Goal: Task Accomplishment & Management: Use online tool/utility

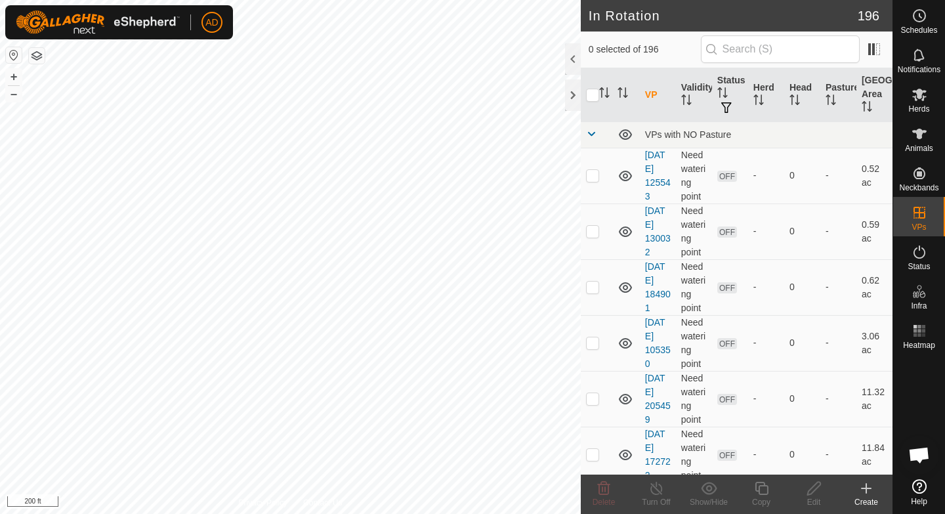
checkbox input "true"
click at [755, 491] on icon at bounding box center [761, 488] width 16 height 16
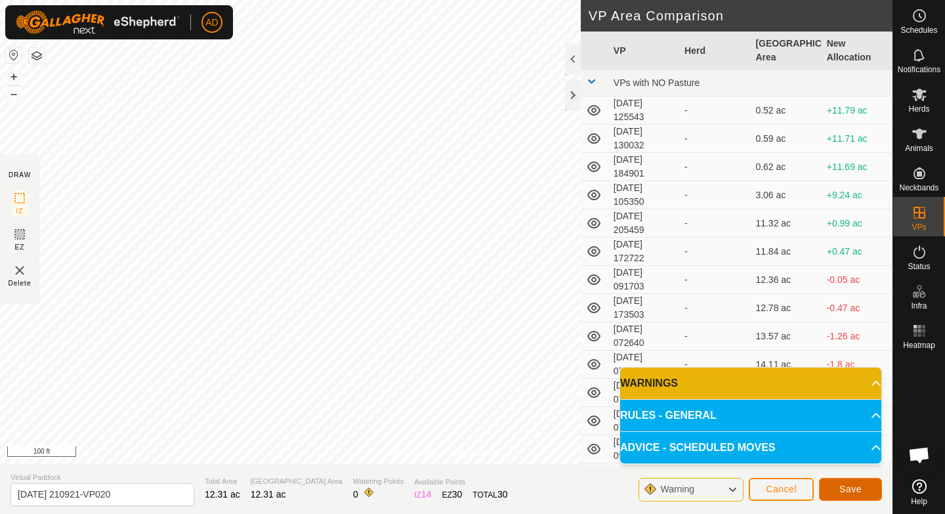
click at [855, 490] on span "Save" at bounding box center [850, 488] width 22 height 10
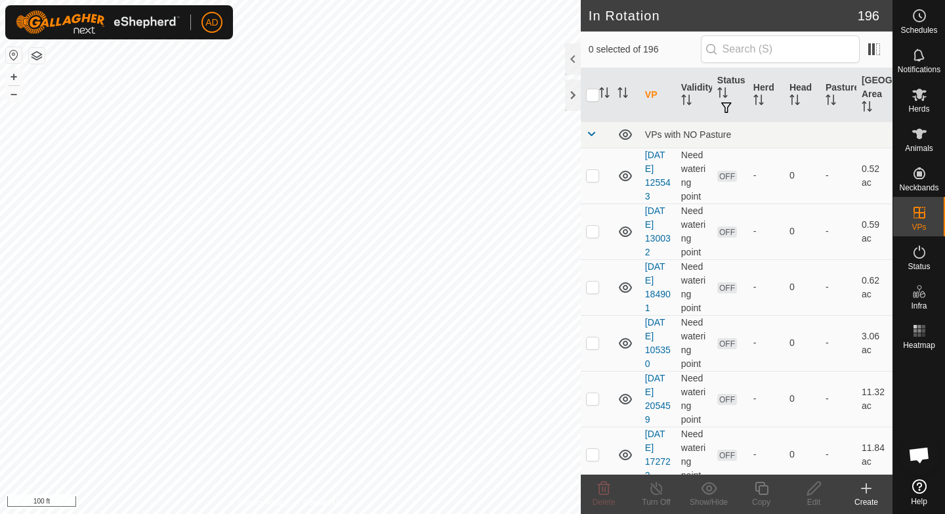
checkbox input "true"
click at [919, 110] on span "Herds" at bounding box center [918, 109] width 21 height 8
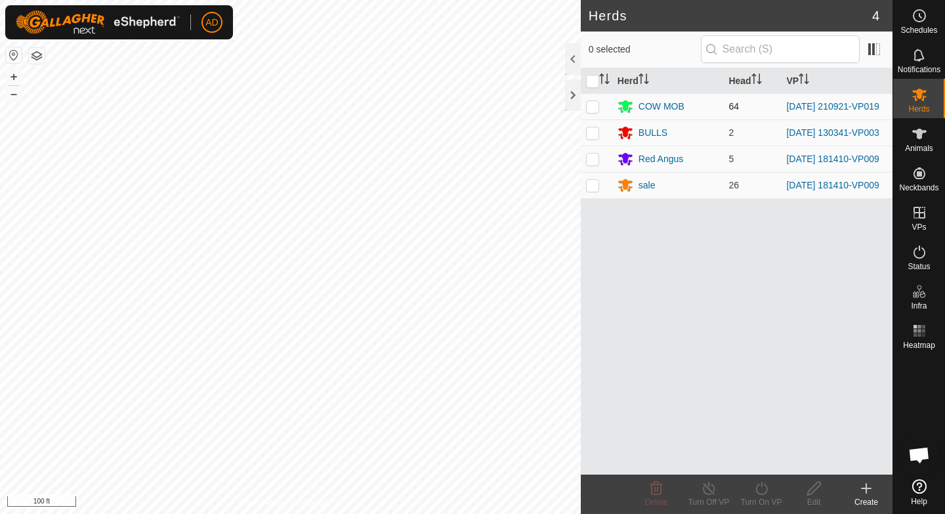
click at [594, 106] on p-checkbox at bounding box center [592, 106] width 13 height 10
checkbox input "true"
click at [762, 509] on div "Turn On VP" at bounding box center [761, 493] width 52 height 39
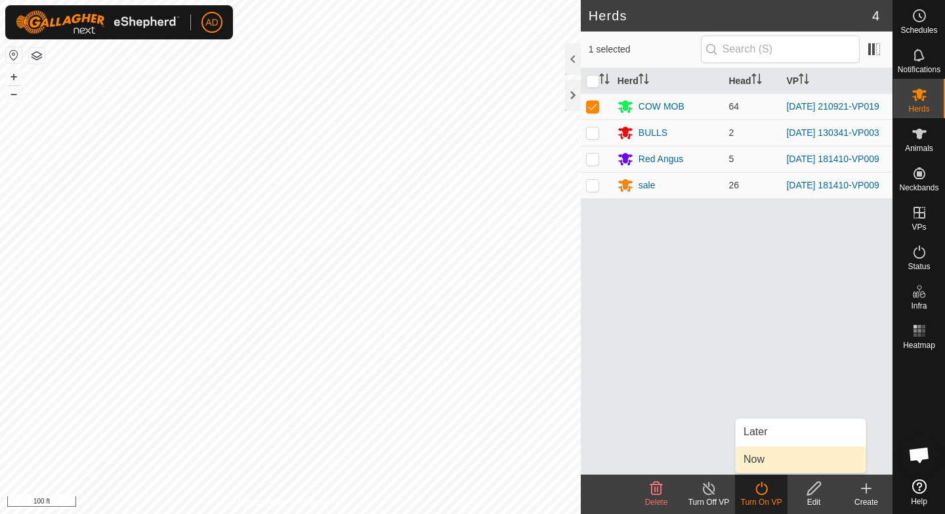
click at [766, 460] on link "Now" at bounding box center [800, 459] width 130 height 26
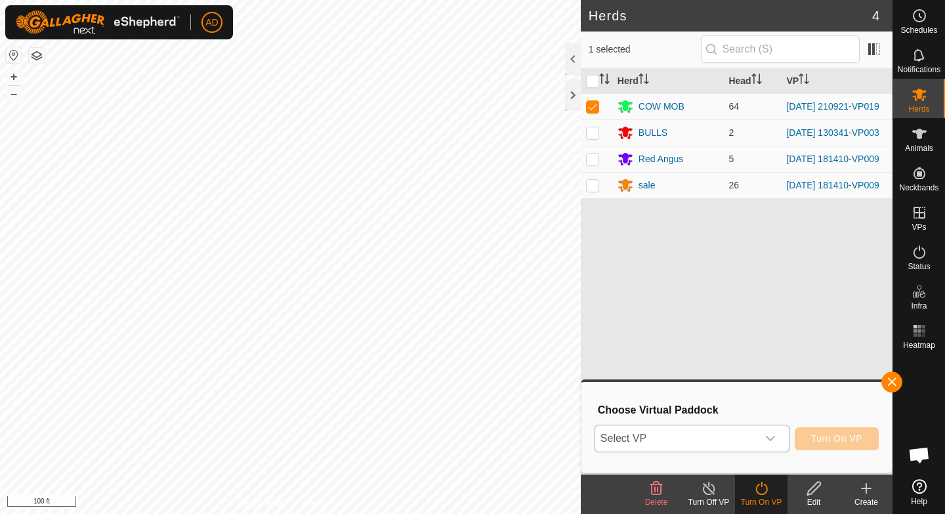
click at [703, 434] on span "Select VP" at bounding box center [676, 438] width 162 height 26
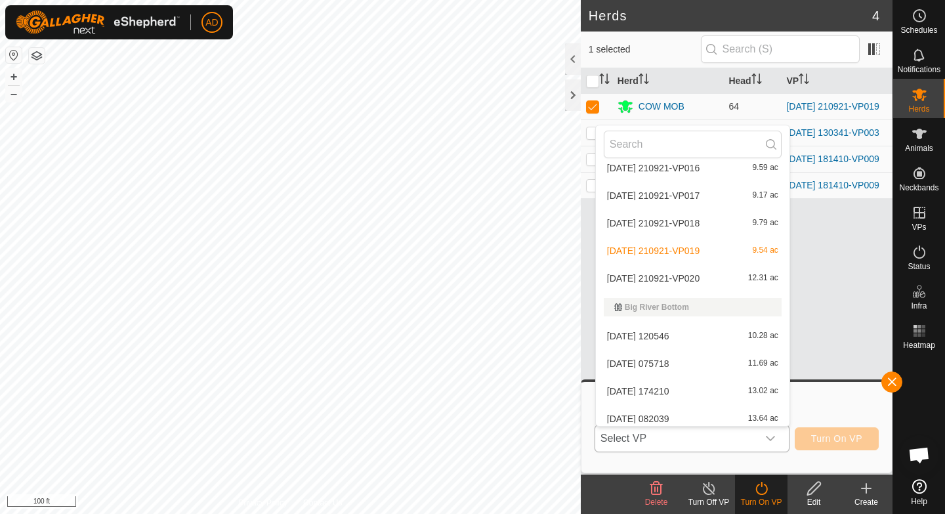
scroll to position [1088, 0]
click at [669, 281] on li "[DATE] 210921-VP020 12.31 ac" at bounding box center [692, 276] width 193 height 26
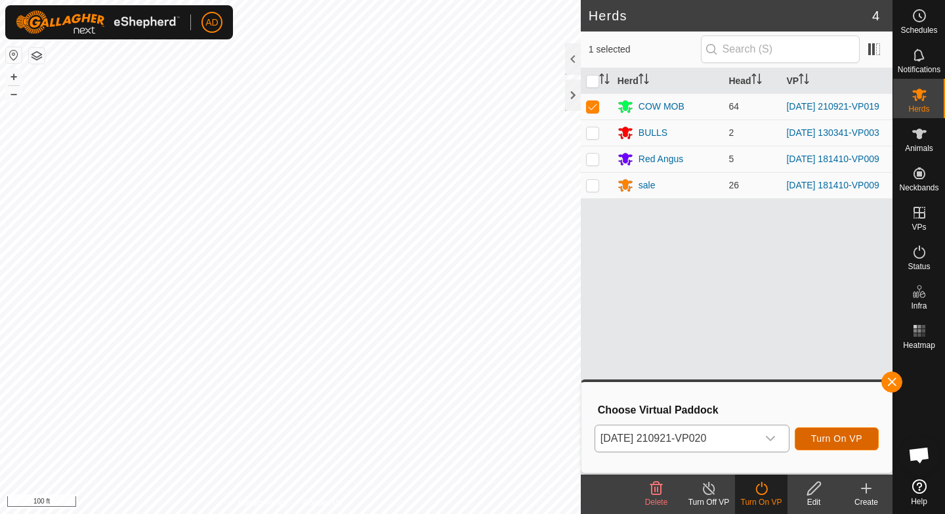
click at [834, 441] on span "Turn On VP" at bounding box center [836, 438] width 51 height 10
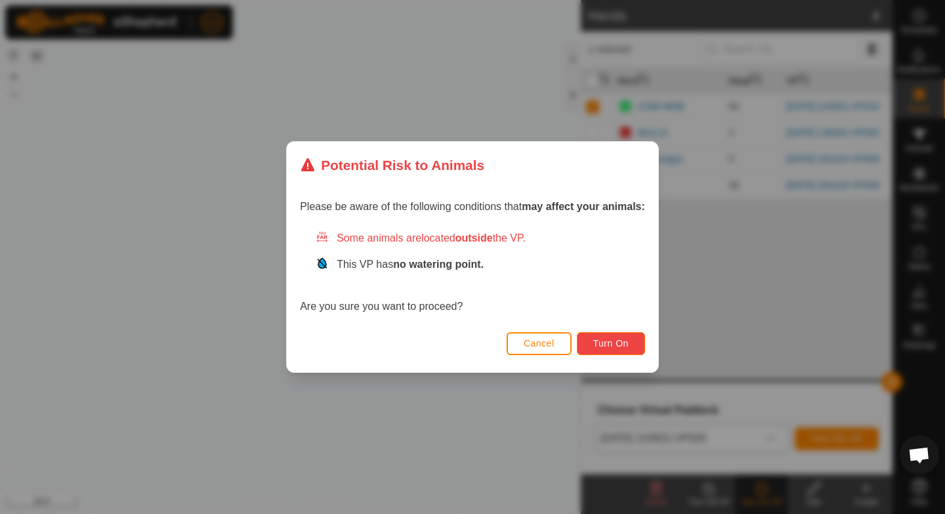
click at [608, 340] on span "Turn On" at bounding box center [610, 343] width 35 height 10
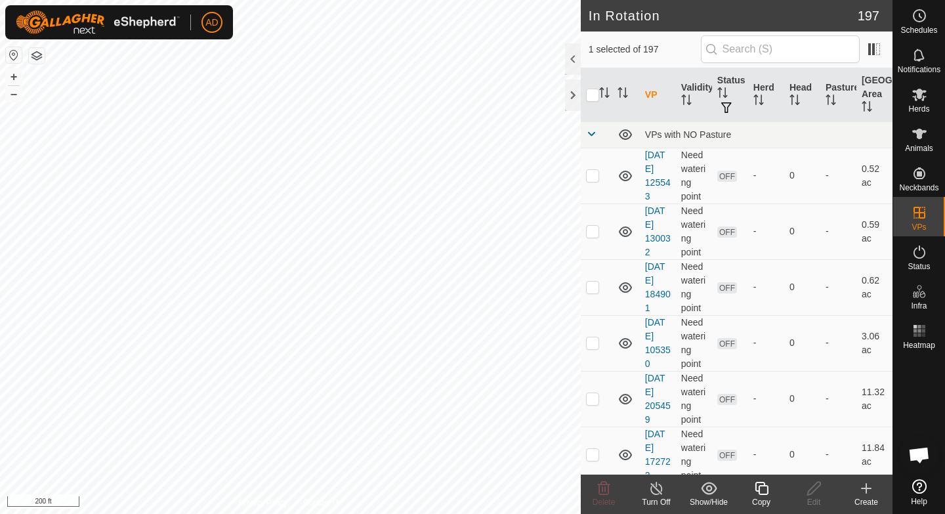
click at [764, 497] on div "Copy" at bounding box center [761, 502] width 52 height 12
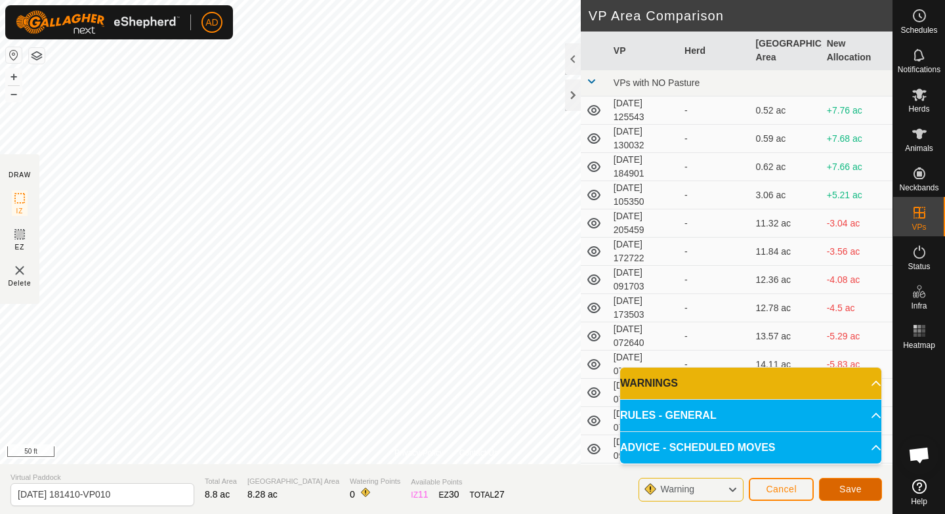
click at [866, 494] on button "Save" at bounding box center [850, 489] width 63 height 23
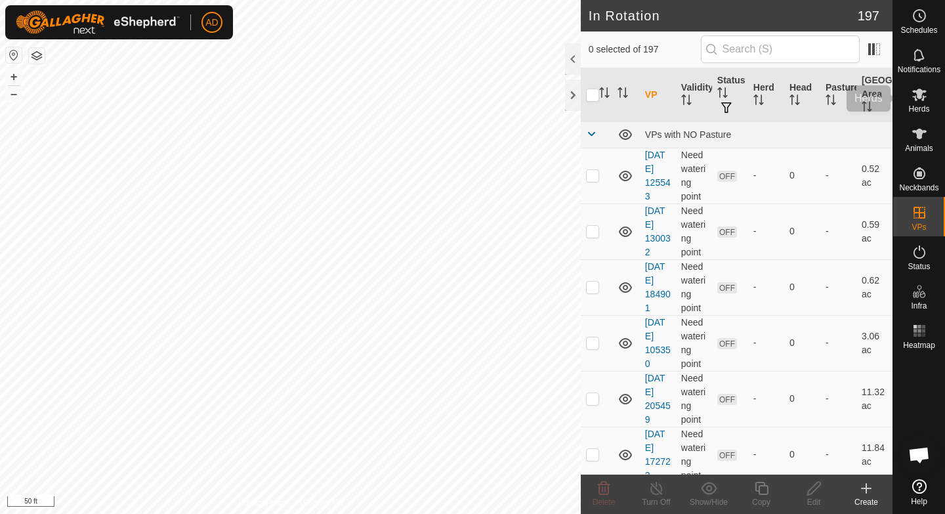
click at [926, 105] on span "Herds" at bounding box center [918, 109] width 21 height 8
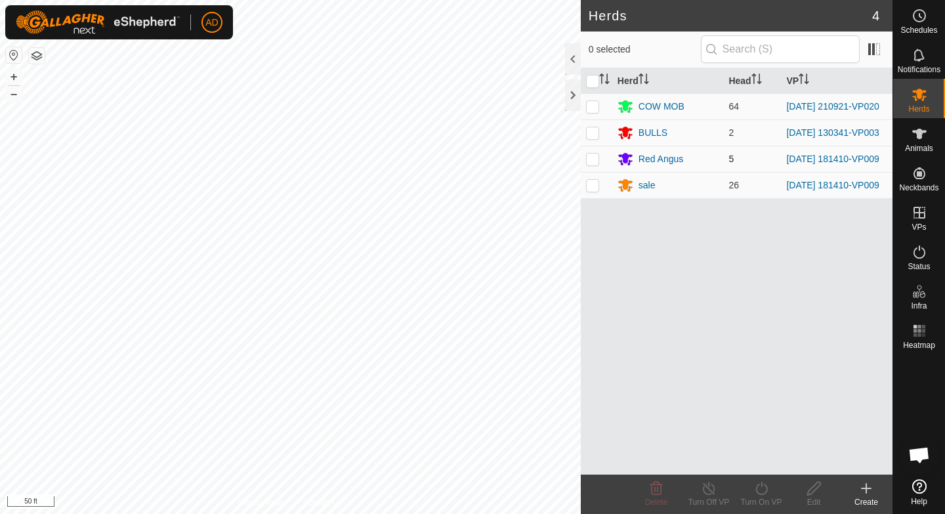
click at [594, 161] on p-checkbox at bounding box center [592, 158] width 13 height 10
checkbox input "true"
click at [594, 190] on p-checkbox at bounding box center [592, 185] width 13 height 10
checkbox input "true"
click at [765, 494] on icon at bounding box center [761, 488] width 16 height 16
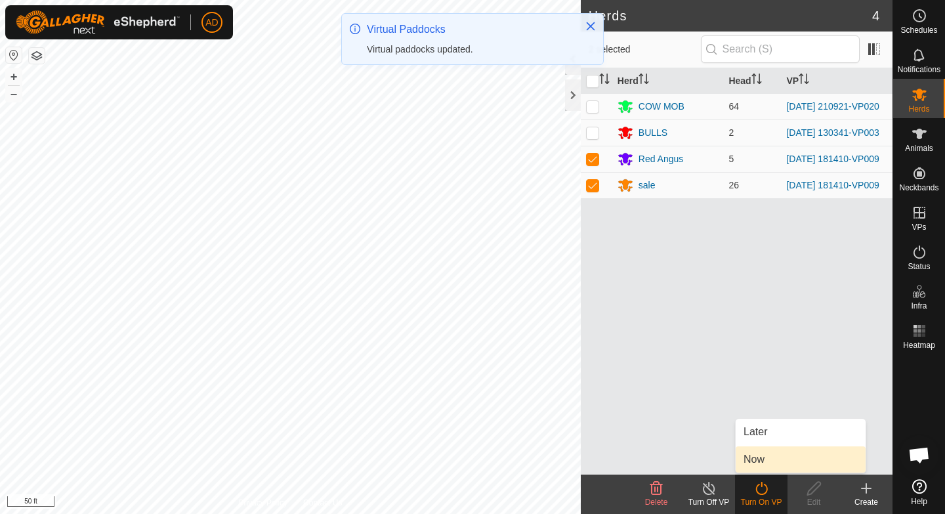
click at [765, 465] on link "Now" at bounding box center [800, 459] width 130 height 26
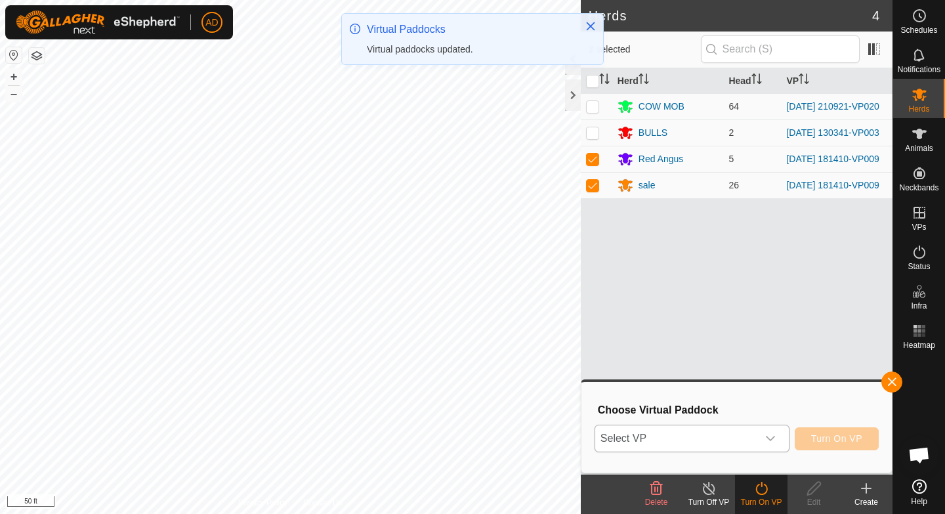
click at [743, 437] on span "Select VP" at bounding box center [676, 438] width 162 height 26
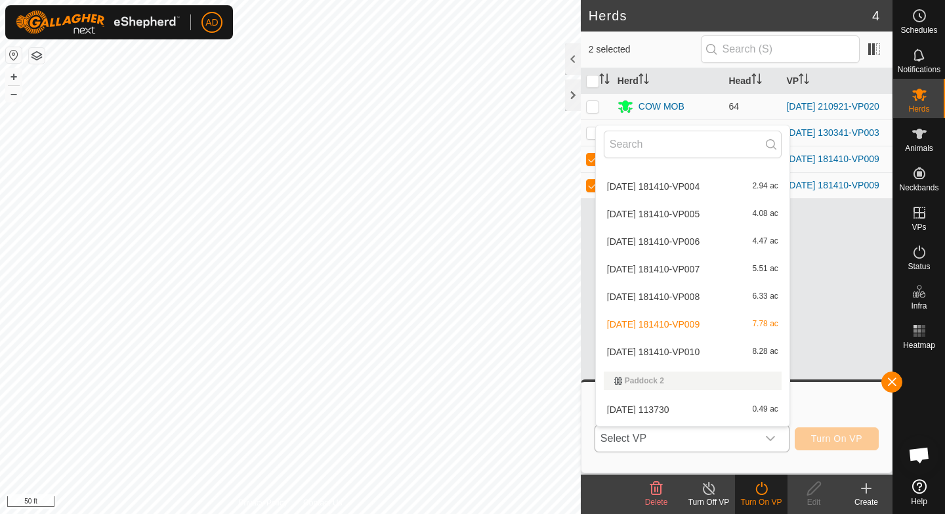
scroll to position [2906, 0]
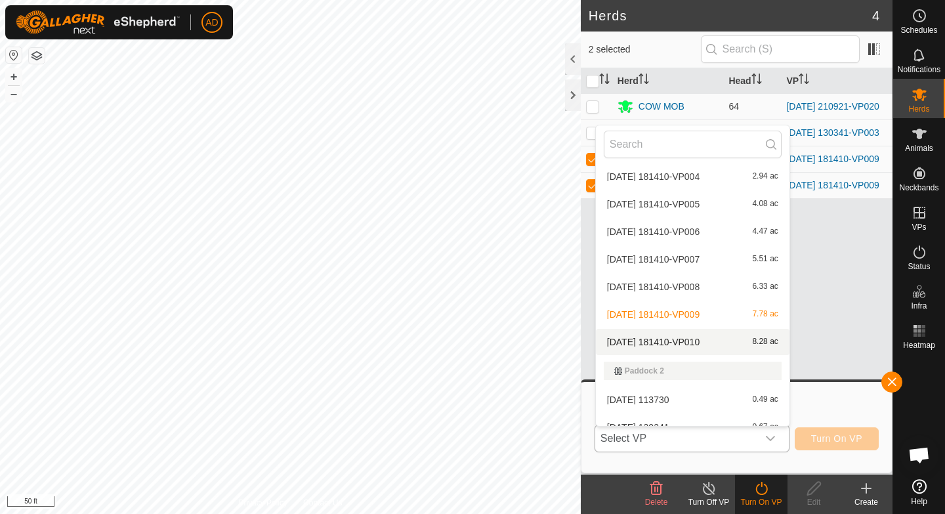
click at [702, 338] on li "[DATE] 181410-VP010 8.28 ac" at bounding box center [692, 342] width 193 height 26
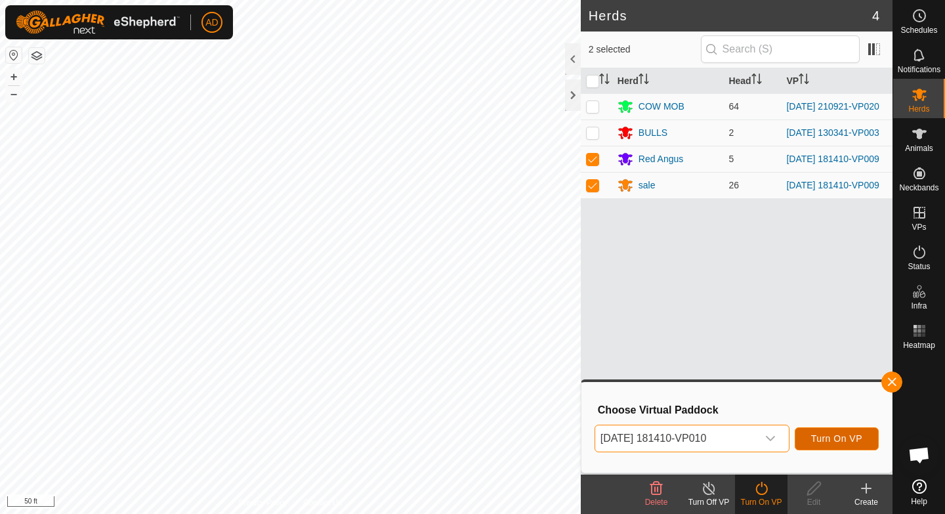
click at [844, 435] on span "Turn On VP" at bounding box center [836, 438] width 51 height 10
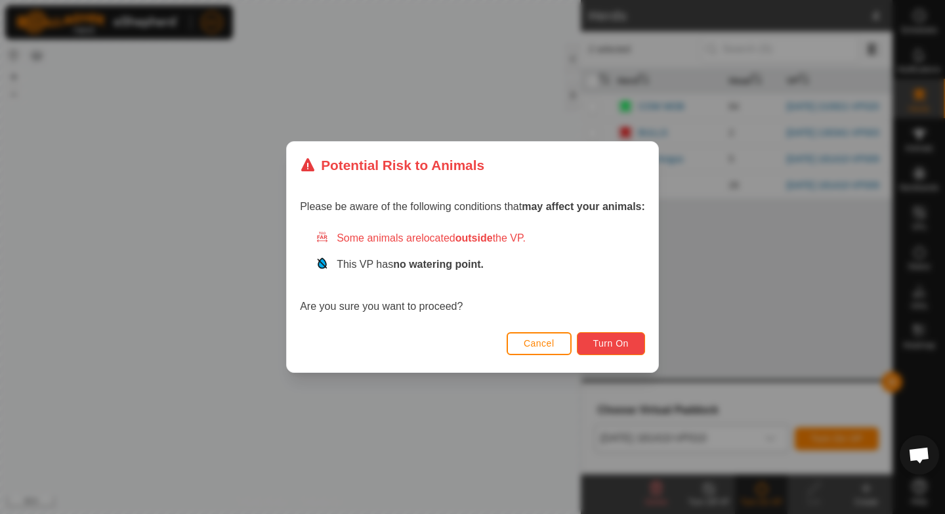
click at [611, 339] on span "Turn On" at bounding box center [610, 343] width 35 height 10
